Goal: Task Accomplishment & Management: Manage account settings

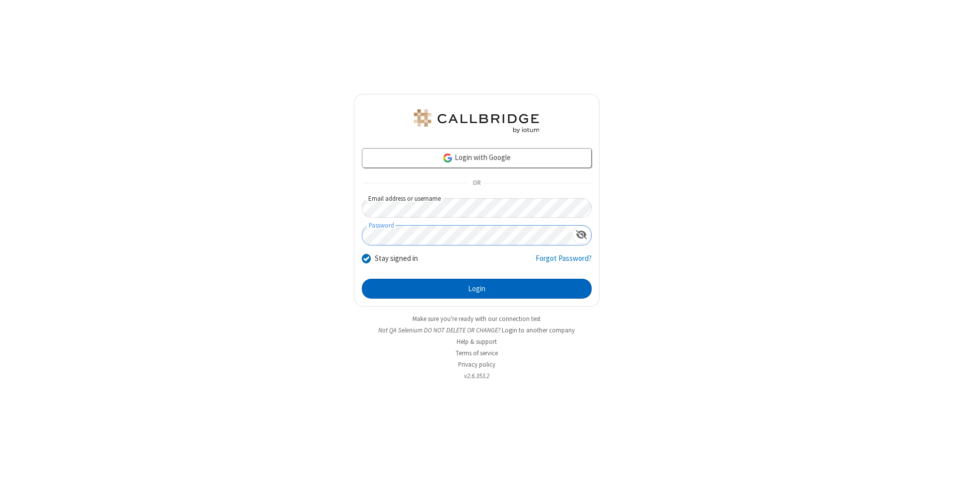
click at [477, 288] on button "Login" at bounding box center [477, 289] width 230 height 20
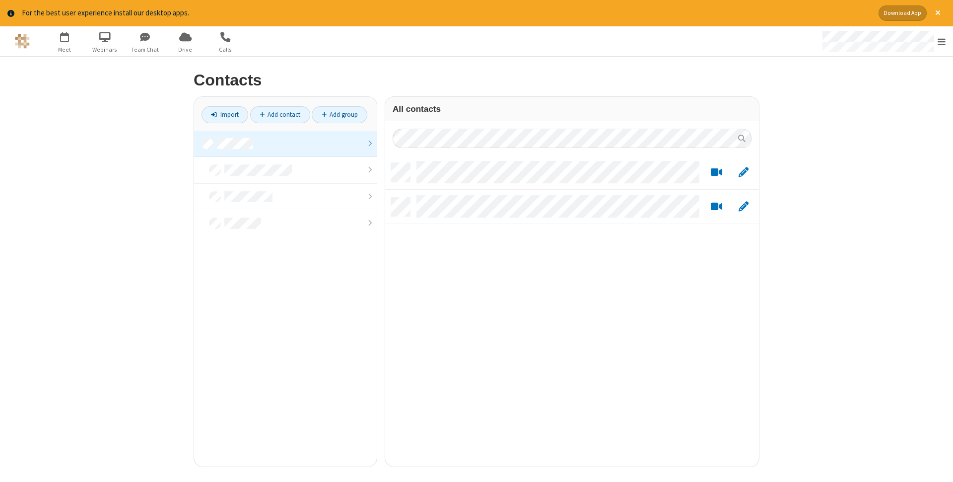
scroll to position [311, 374]
click at [285, 143] on link at bounding box center [285, 144] width 183 height 27
click at [280, 114] on link "Add contact" at bounding box center [280, 114] width 60 height 17
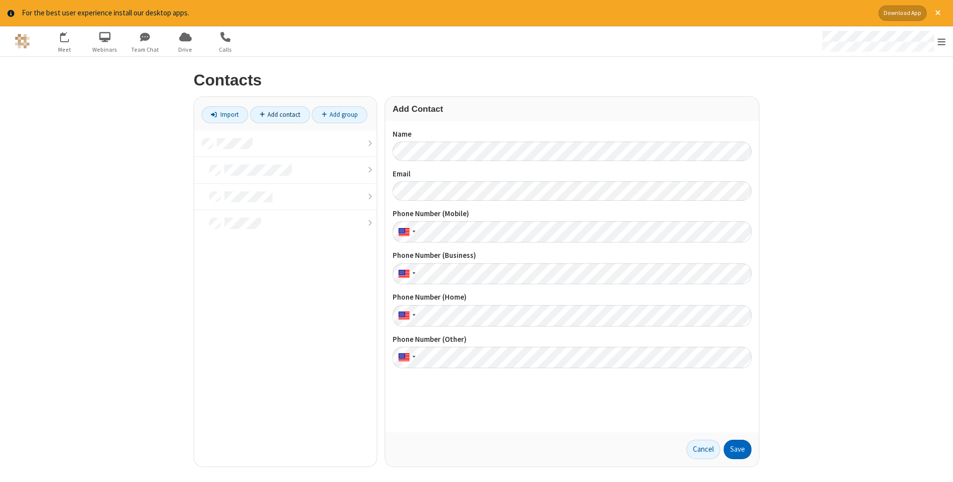
click at [738, 449] on button "Save" at bounding box center [738, 449] width 28 height 20
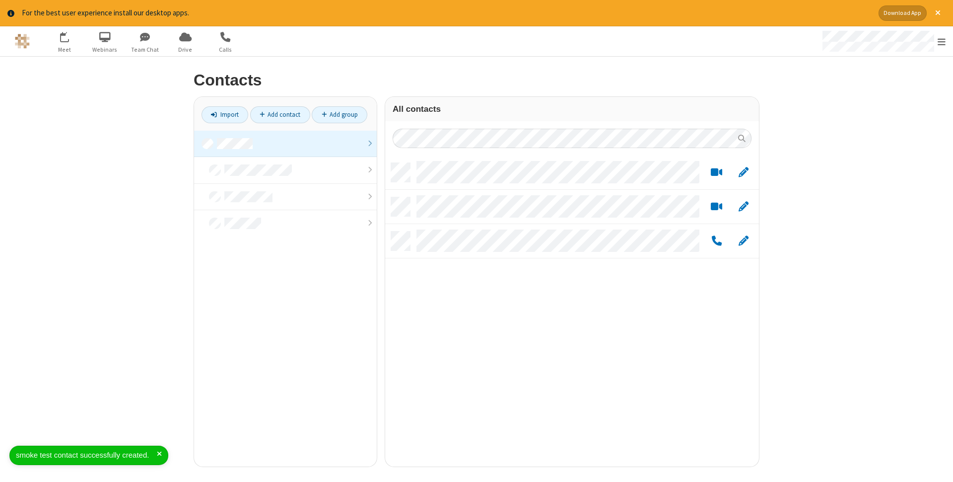
scroll to position [311, 374]
click at [280, 114] on link "Add contact" at bounding box center [280, 114] width 60 height 17
